Goal: Task Accomplishment & Management: Complete application form

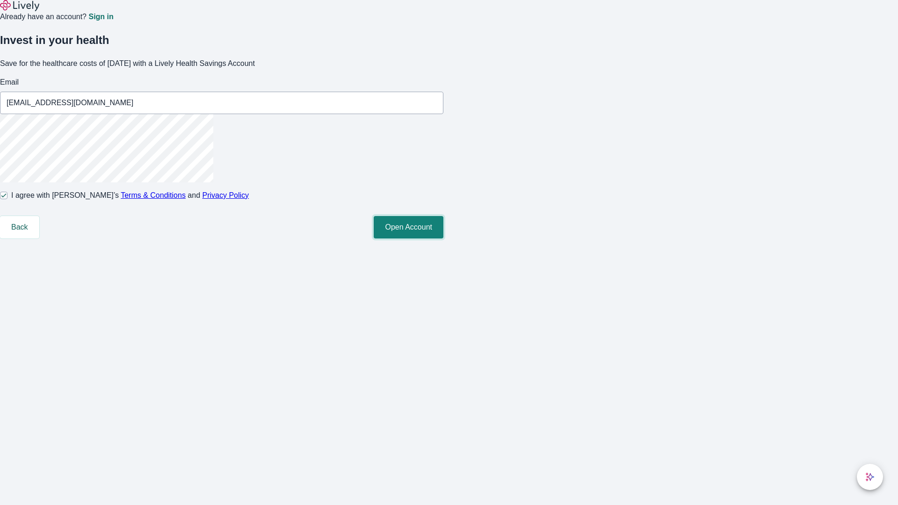
click at [443, 238] on button "Open Account" at bounding box center [409, 227] width 70 height 22
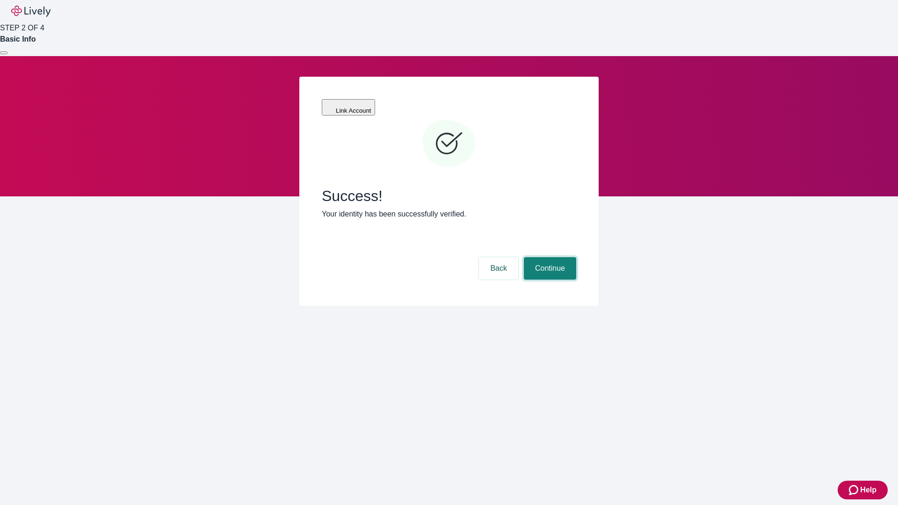
click at [548, 257] on button "Continue" at bounding box center [550, 268] width 52 height 22
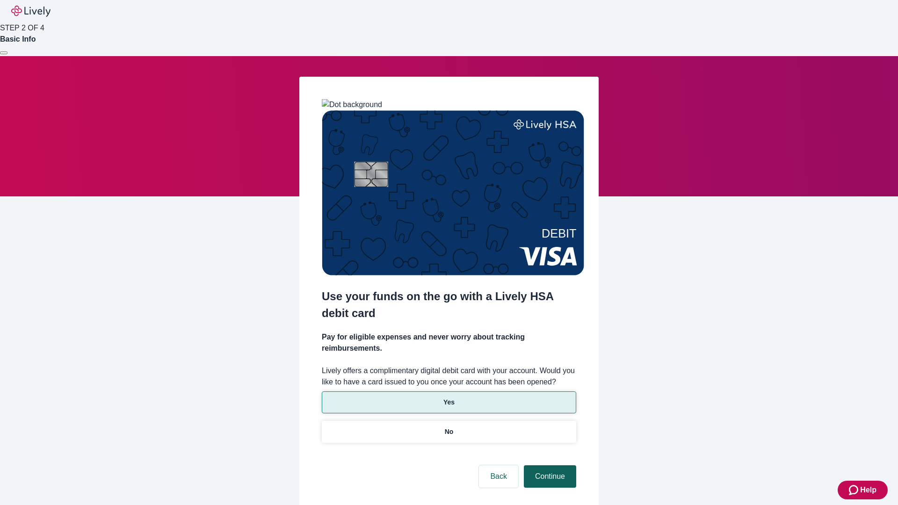
click at [448, 427] on p "No" at bounding box center [449, 432] width 9 height 10
click at [548, 465] on button "Continue" at bounding box center [550, 476] width 52 height 22
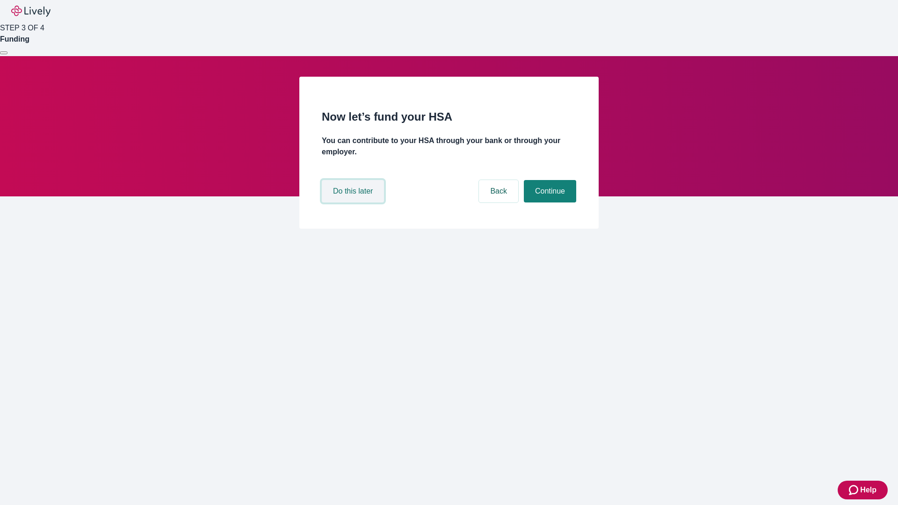
click at [354, 202] on button "Do this later" at bounding box center [353, 191] width 62 height 22
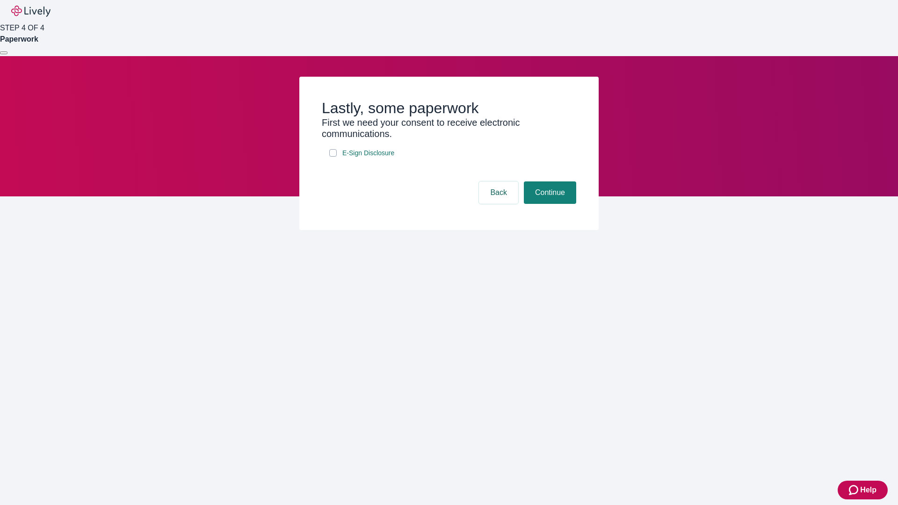
click at [333, 157] on input "E-Sign Disclosure" at bounding box center [332, 152] width 7 height 7
checkbox input "true"
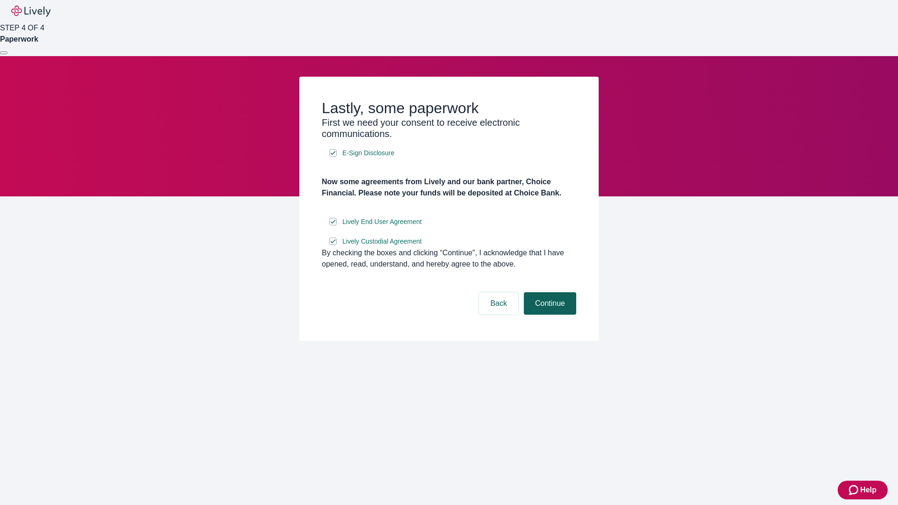
click at [548, 315] on button "Continue" at bounding box center [550, 303] width 52 height 22
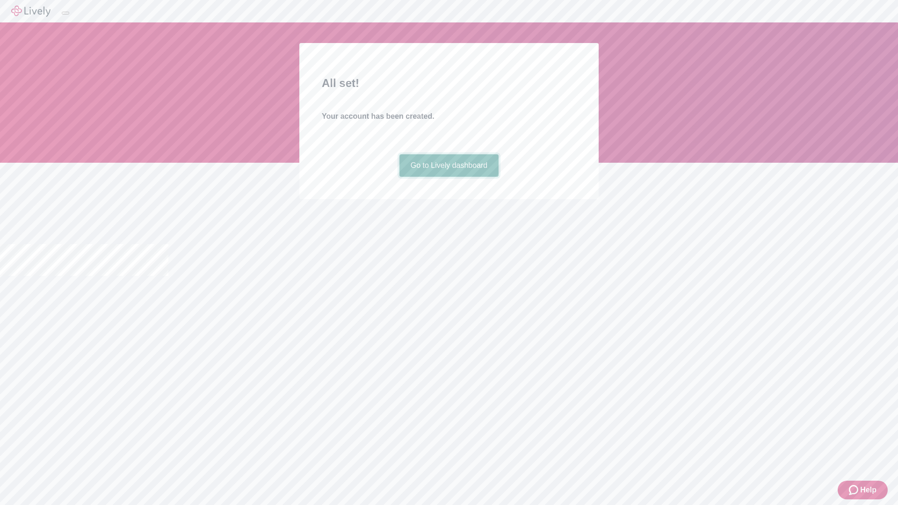
click at [448, 177] on link "Go to Lively dashboard" at bounding box center [449, 165] width 100 height 22
